Goal: Information Seeking & Learning: Learn about a topic

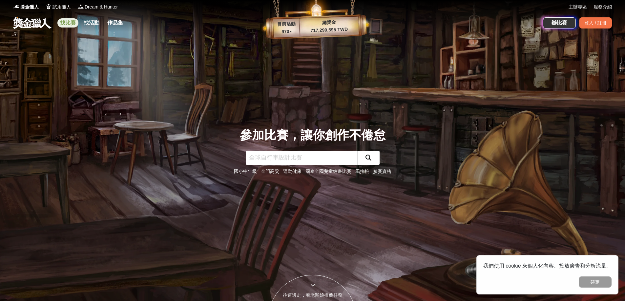
click at [69, 24] on link "找比賽" at bounding box center [67, 22] width 21 height 9
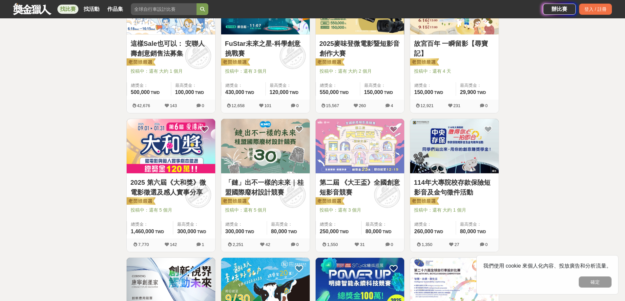
scroll to position [98, 0]
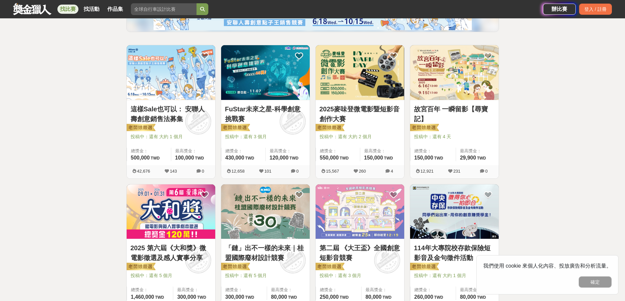
click at [372, 78] on img at bounding box center [360, 72] width 89 height 55
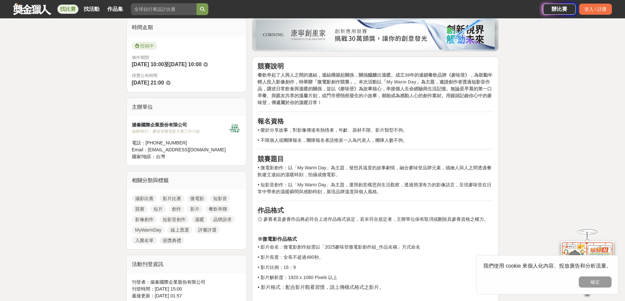
scroll to position [197, 0]
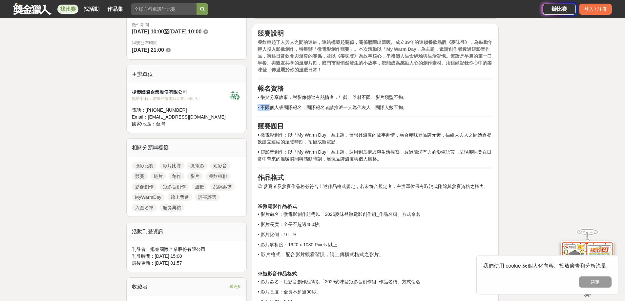
drag, startPoint x: 272, startPoint y: 108, endPoint x: 416, endPoint y: 100, distance: 144.9
click at [357, 133] on p "• 微電影創作：以「My Warm Day」為主題，發想具溫度的故事劇情，融合麥味登品牌元素，描繪人與人之間透過餐飲建立連結的溫暖時刻，拍攝成微電影。" at bounding box center [375, 139] width 236 height 14
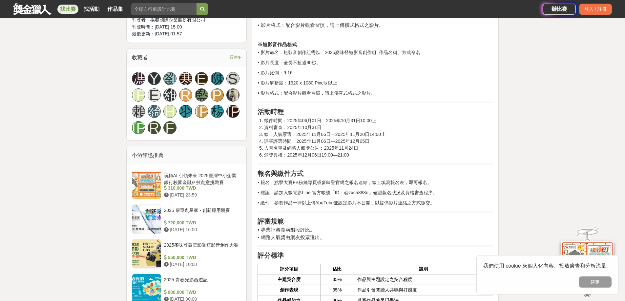
scroll to position [459, 0]
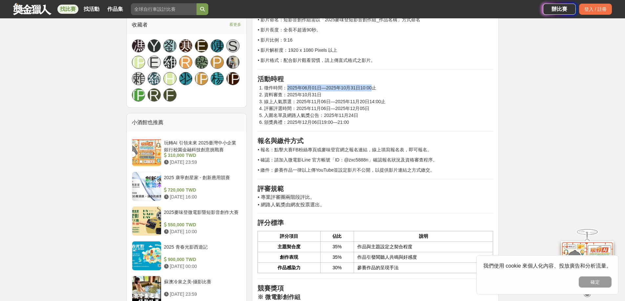
drag, startPoint x: 287, startPoint y: 89, endPoint x: 375, endPoint y: 87, distance: 87.9
click at [375, 87] on li "徵件時間：2025年06月01日—2025年10月31日10:00止" at bounding box center [378, 88] width 229 height 7
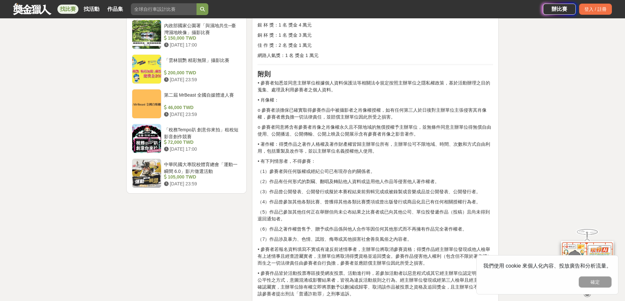
scroll to position [722, 0]
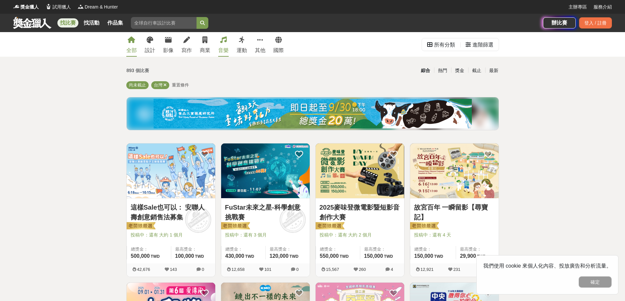
click at [225, 39] on icon at bounding box center [223, 40] width 7 height 7
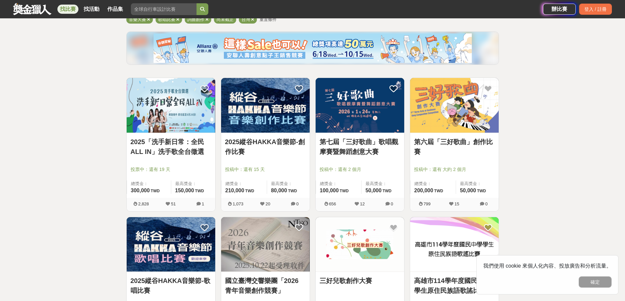
scroll to position [98, 0]
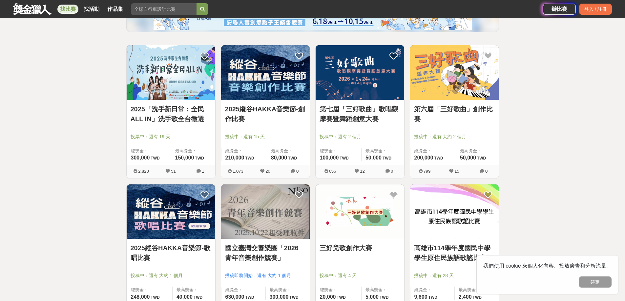
click at [177, 122] on link "2025「洗手新日常：全民 ALL IN」洗手歌全台徵選" at bounding box center [171, 114] width 81 height 20
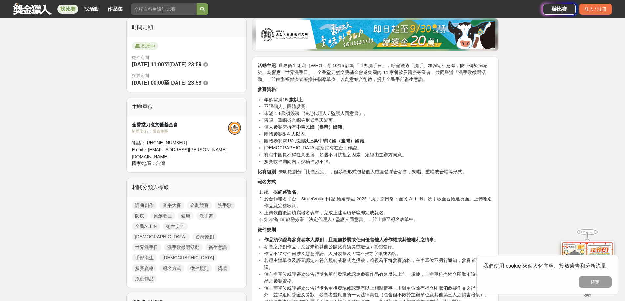
scroll to position [197, 0]
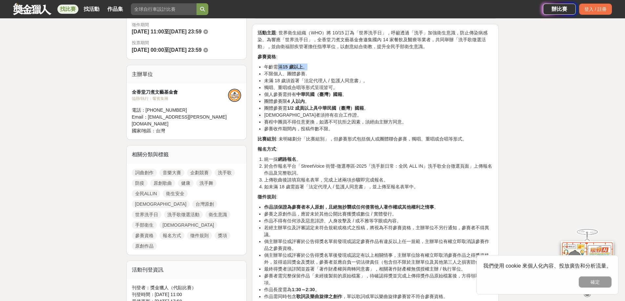
drag, startPoint x: 278, startPoint y: 67, endPoint x: 321, endPoint y: 67, distance: 42.3
click at [320, 67] on li "年齡需滿 15 歲以上 。" at bounding box center [378, 67] width 229 height 7
click at [482, 101] on li "團體參賽限 4 人以內 。" at bounding box center [378, 101] width 229 height 7
drag, startPoint x: 281, startPoint y: 76, endPoint x: 305, endPoint y: 76, distance: 24.3
click at [305, 76] on li "不限個人、團體參賽." at bounding box center [378, 74] width 229 height 7
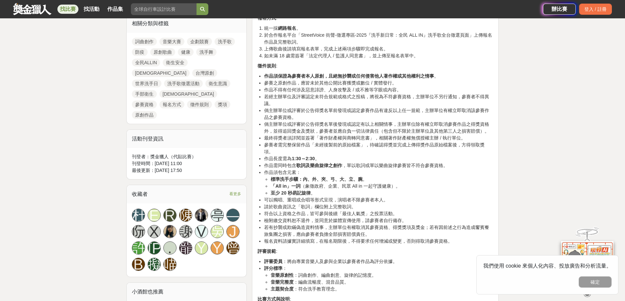
scroll to position [361, 0]
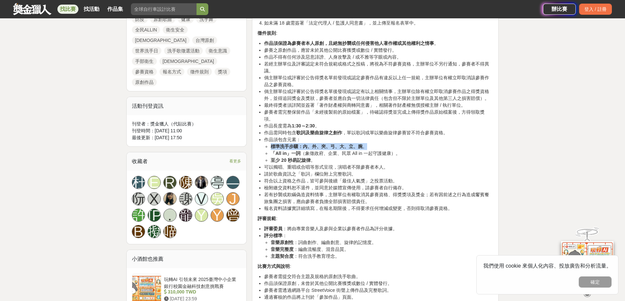
drag, startPoint x: 272, startPoint y: 139, endPoint x: 377, endPoint y: 139, distance: 105.6
click at [377, 143] on li "標準洗手步驟：內、外、夾、弓、大、立、腕 。" at bounding box center [382, 146] width 222 height 7
drag, startPoint x: 265, startPoint y: 151, endPoint x: 327, endPoint y: 154, distance: 62.1
click at [327, 157] on li "至少 20 秒易記旋律 。" at bounding box center [382, 160] width 222 height 7
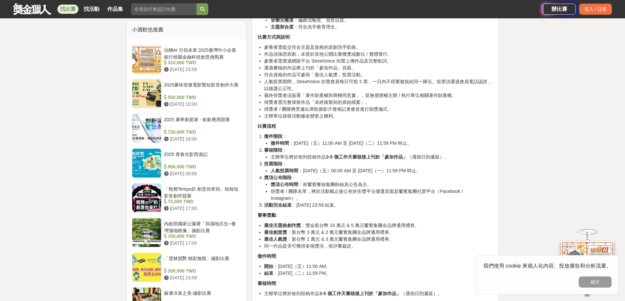
scroll to position [623, 0]
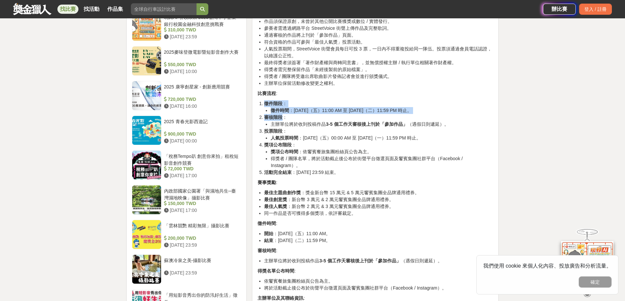
drag, startPoint x: 293, startPoint y: 108, endPoint x: 422, endPoint y: 96, distance: 129.4
click at [422, 100] on ol "徵件階段 ： 徵件時間 ：[DATE]（五）11:00 AM 至 [DATE]（二）11:59 PM 時止。 審核階段 ： 主辦單位將於收到投稿作品 3-5 …" at bounding box center [375, 138] width 236 height 76
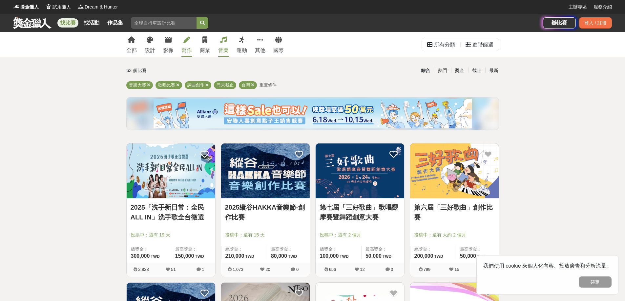
click at [185, 50] on div "寫作" at bounding box center [186, 51] width 10 height 8
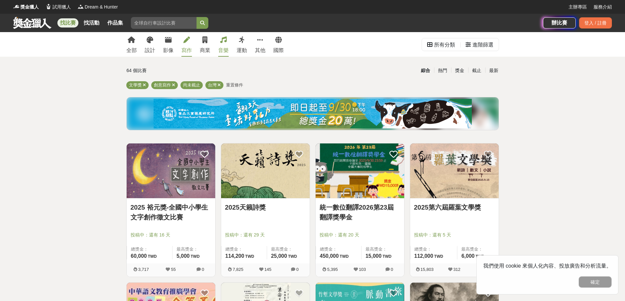
click at [226, 39] on icon at bounding box center [223, 40] width 7 height 7
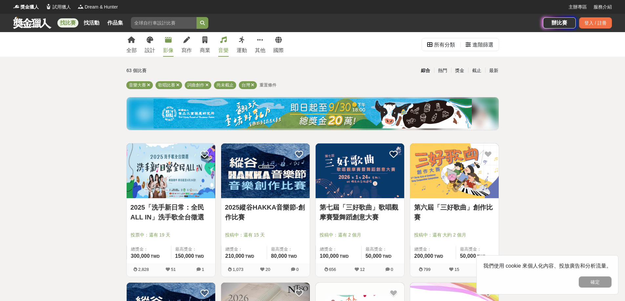
click at [170, 40] on icon at bounding box center [168, 40] width 7 height 7
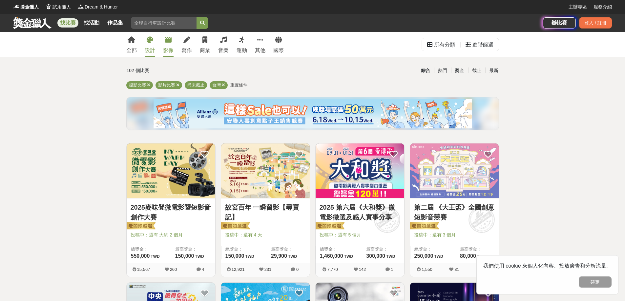
click at [152, 40] on icon at bounding box center [150, 40] width 7 height 7
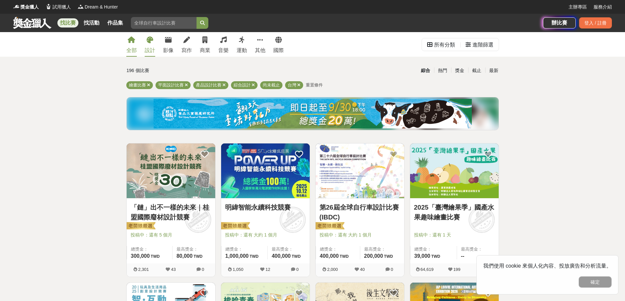
click at [137, 46] on div "全部 設計 影像 寫作 商業 音樂 運動 其他 國際" at bounding box center [204, 44] width 165 height 25
click at [134, 46] on link "全部" at bounding box center [131, 44] width 10 height 25
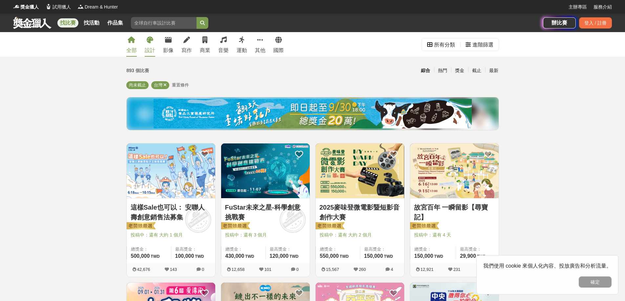
scroll to position [33, 0]
